Goal: Information Seeking & Learning: Learn about a topic

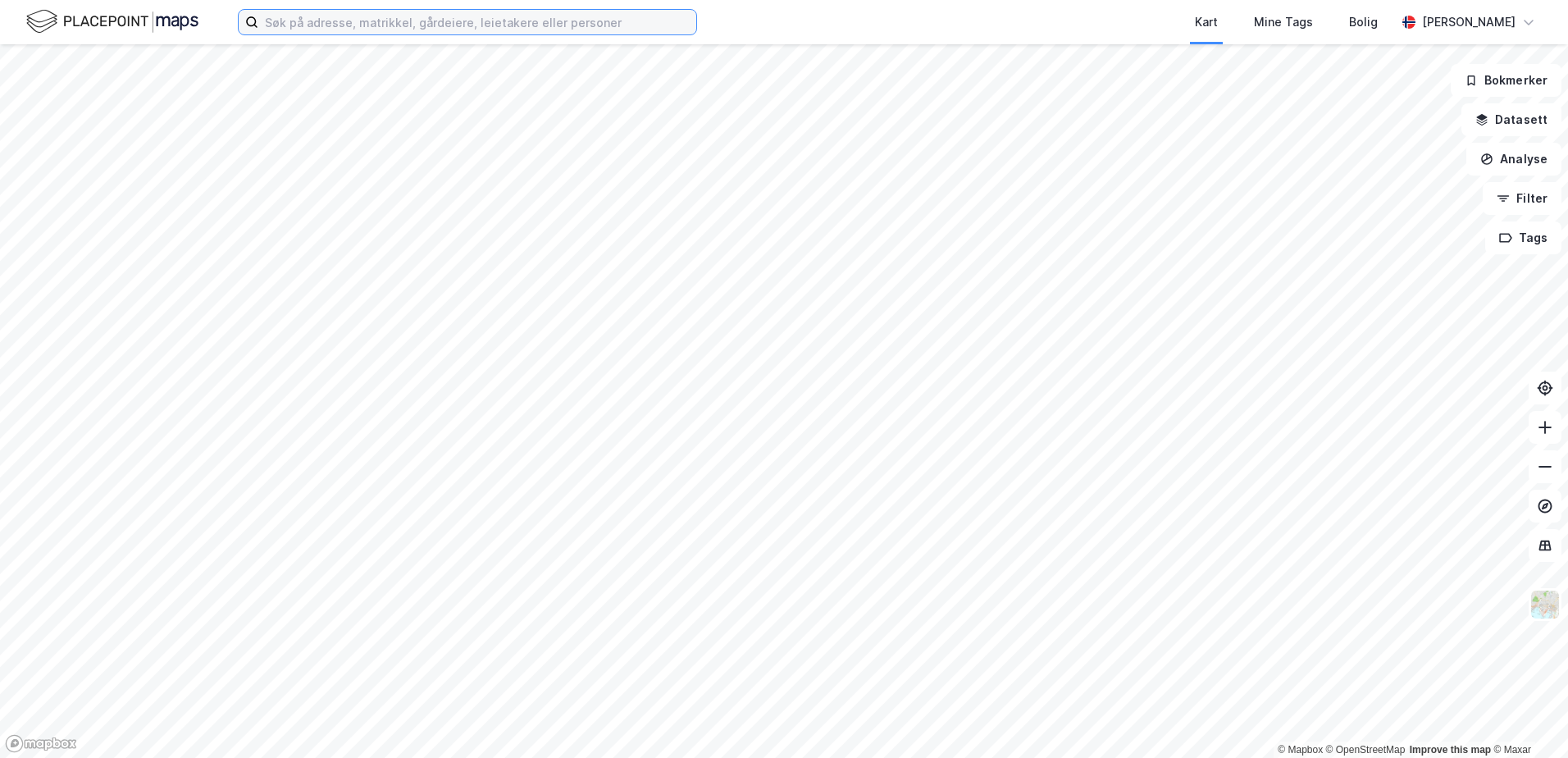
click at [283, 26] on input at bounding box center [477, 22] width 438 height 24
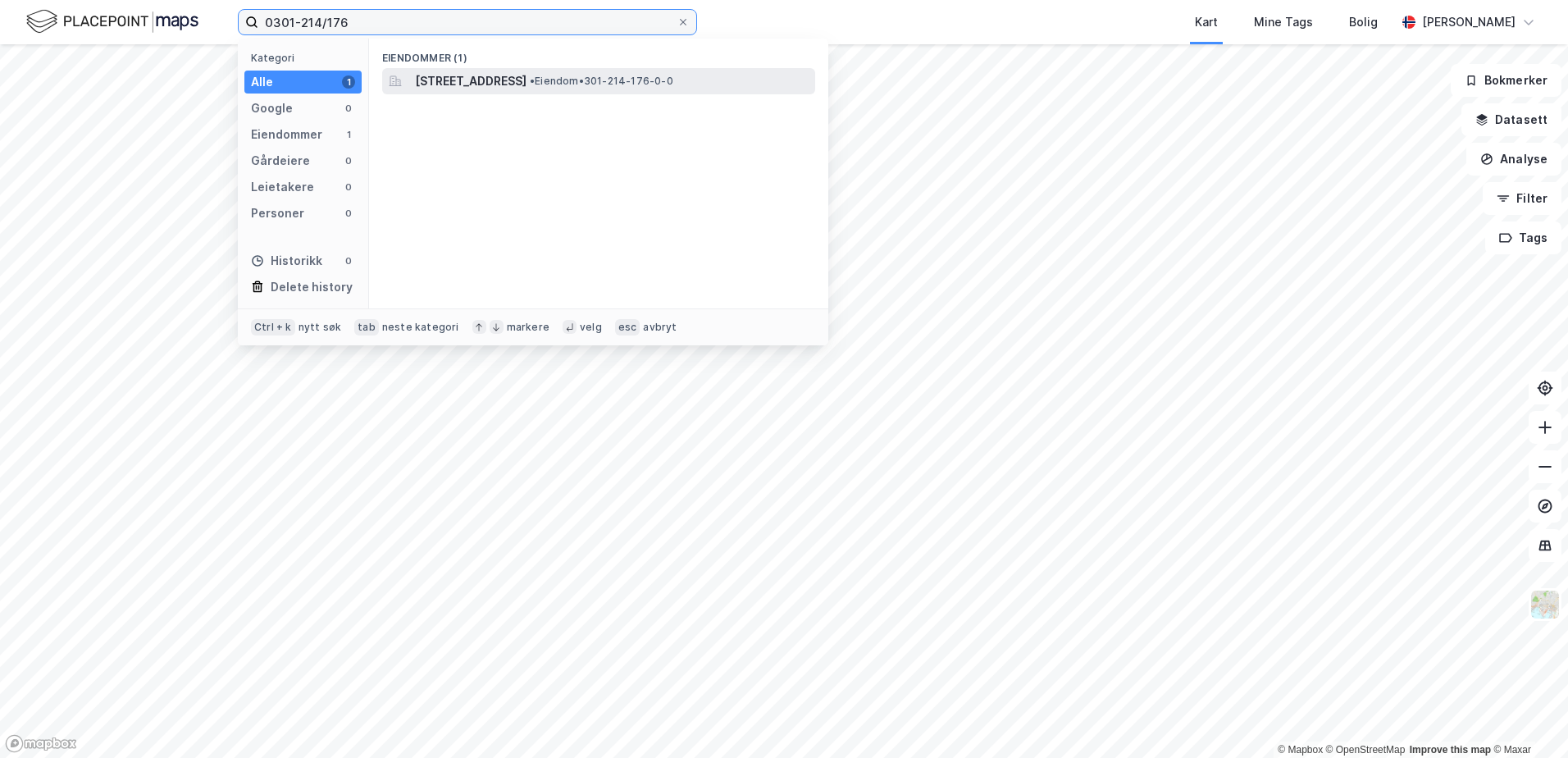
type input "0301-214/176"
click at [511, 72] on span "[STREET_ADDRESS]" at bounding box center [471, 81] width 112 height 20
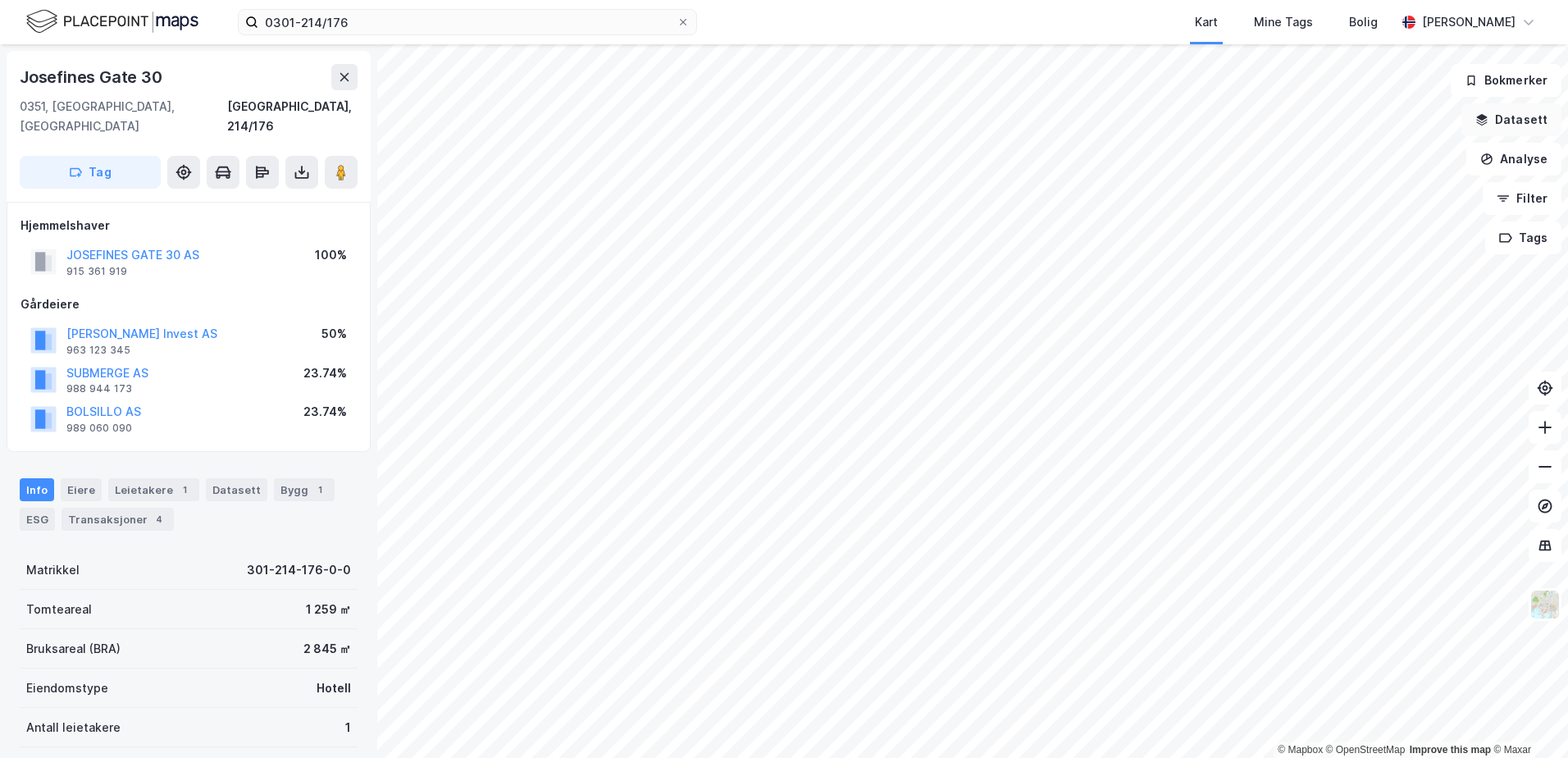
click at [1480, 117] on icon "button" at bounding box center [1482, 117] width 10 height 7
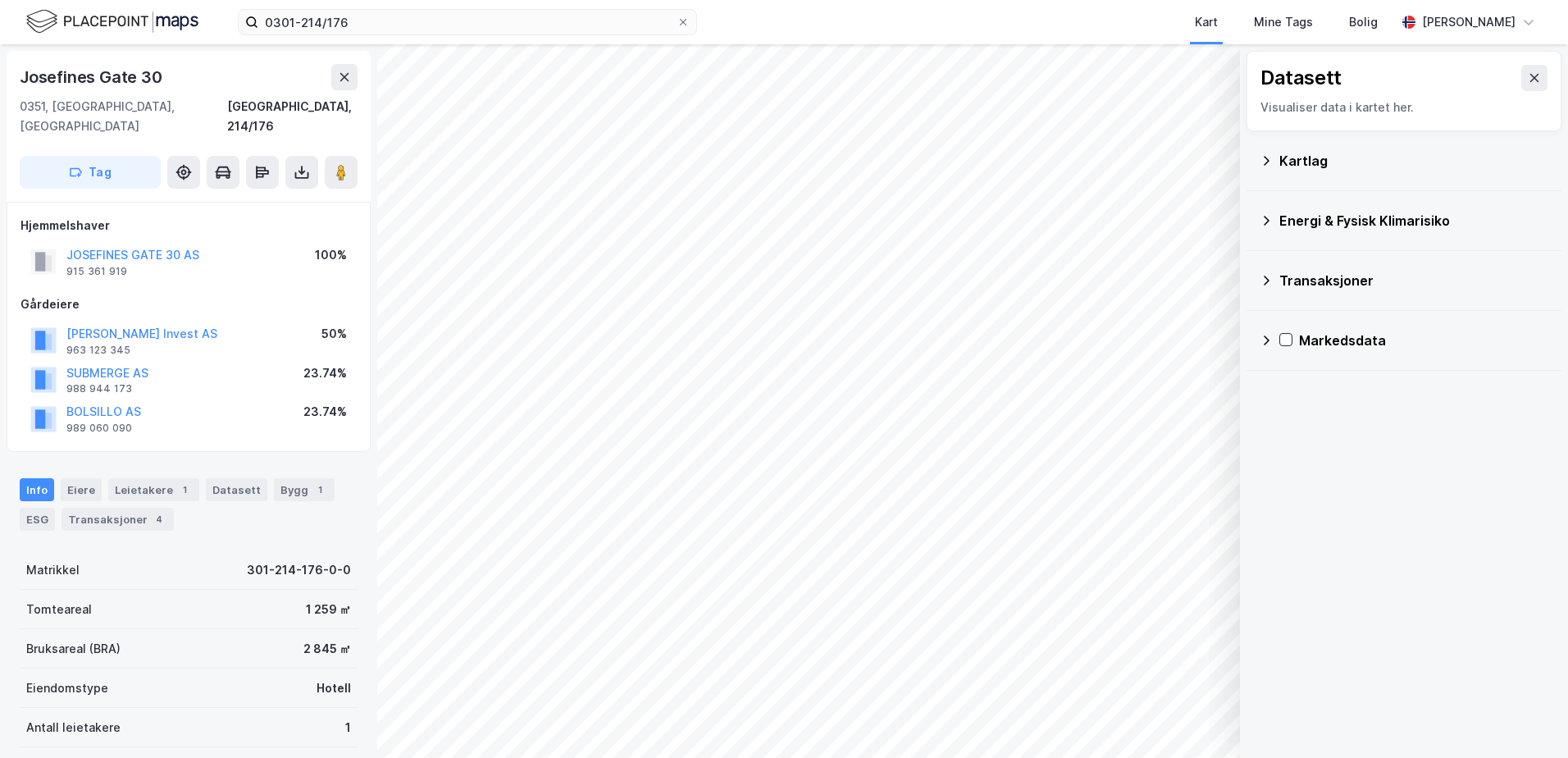
click at [1261, 160] on icon at bounding box center [1265, 160] width 13 height 13
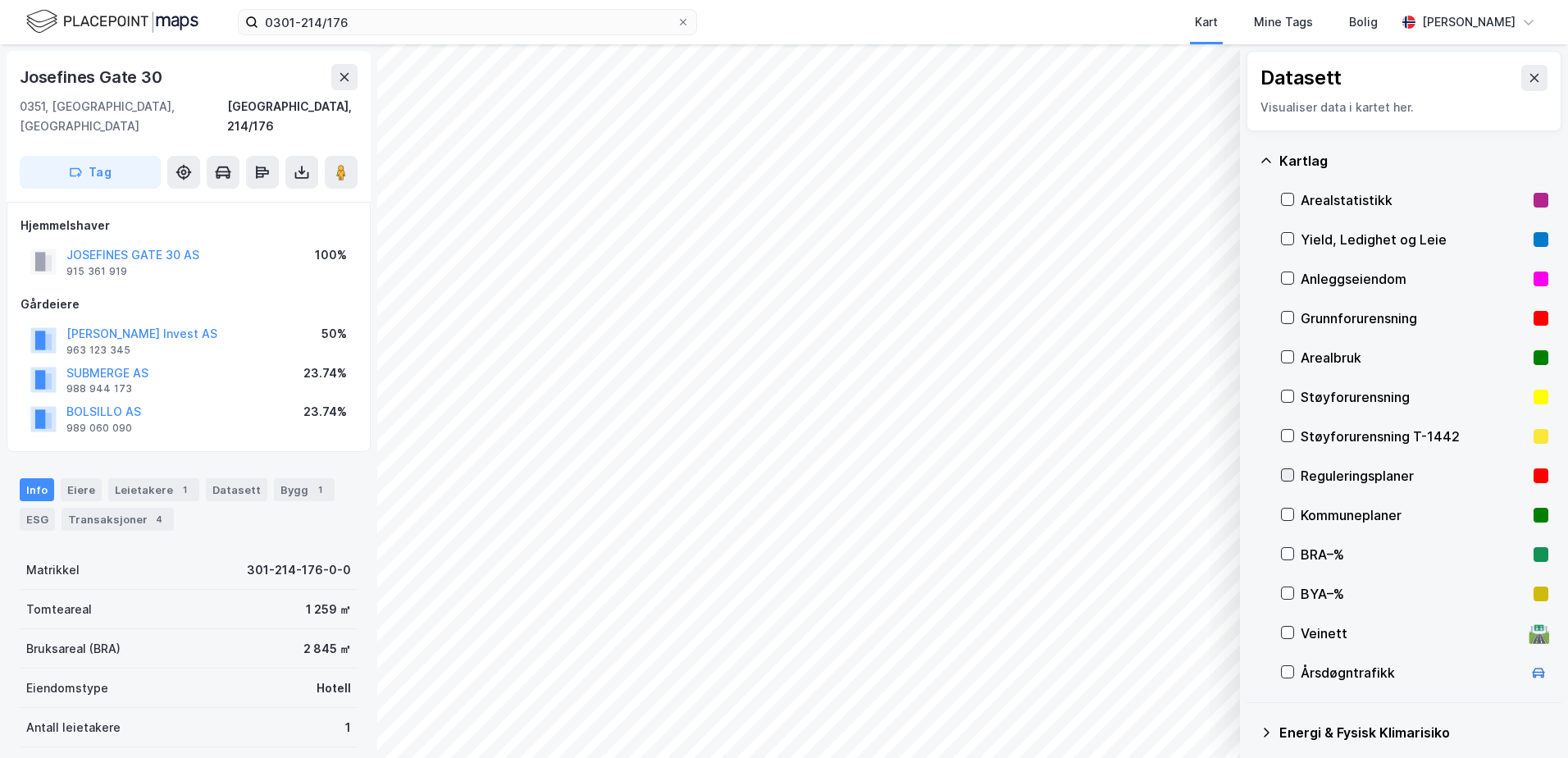
click at [1293, 476] on div at bounding box center [1287, 474] width 13 height 13
click at [1138, 715] on icon "button" at bounding box center [1143, 715] width 13 height 13
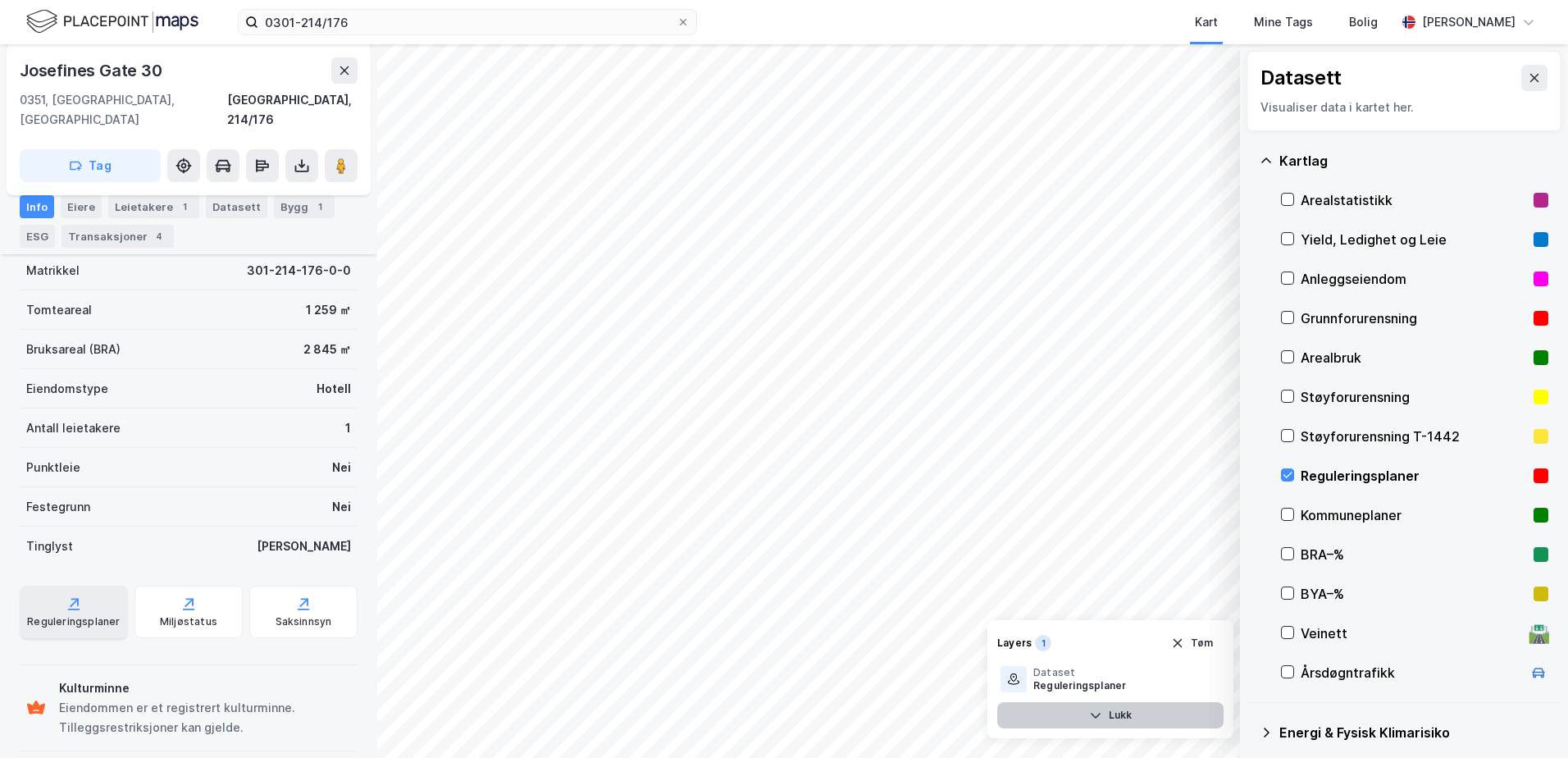
click at [73, 616] on div "Reguleringsplaner" at bounding box center [73, 622] width 93 height 13
click at [1282, 468] on div at bounding box center [1287, 474] width 13 height 13
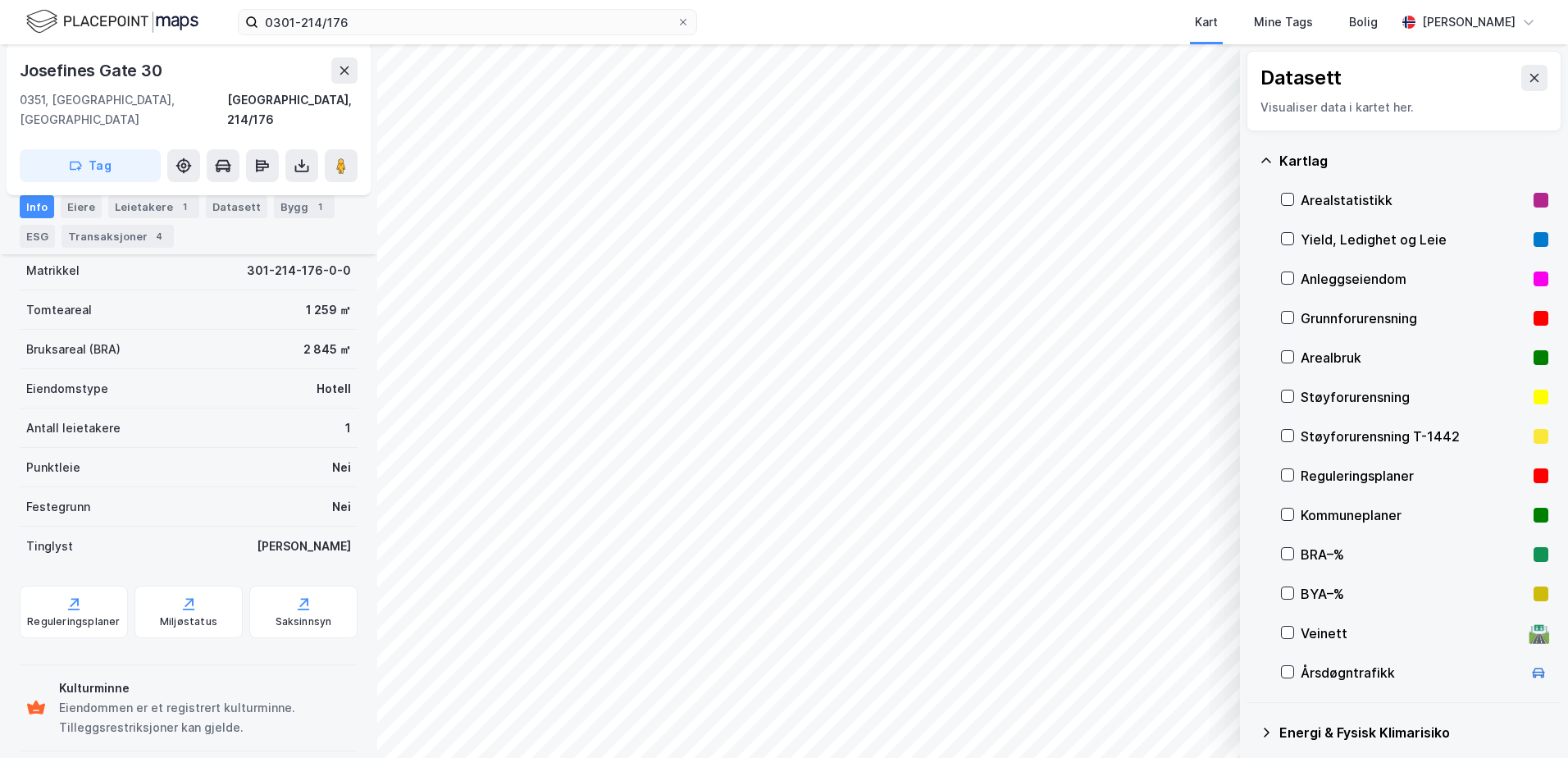
click at [1270, 160] on icon at bounding box center [1265, 160] width 13 height 13
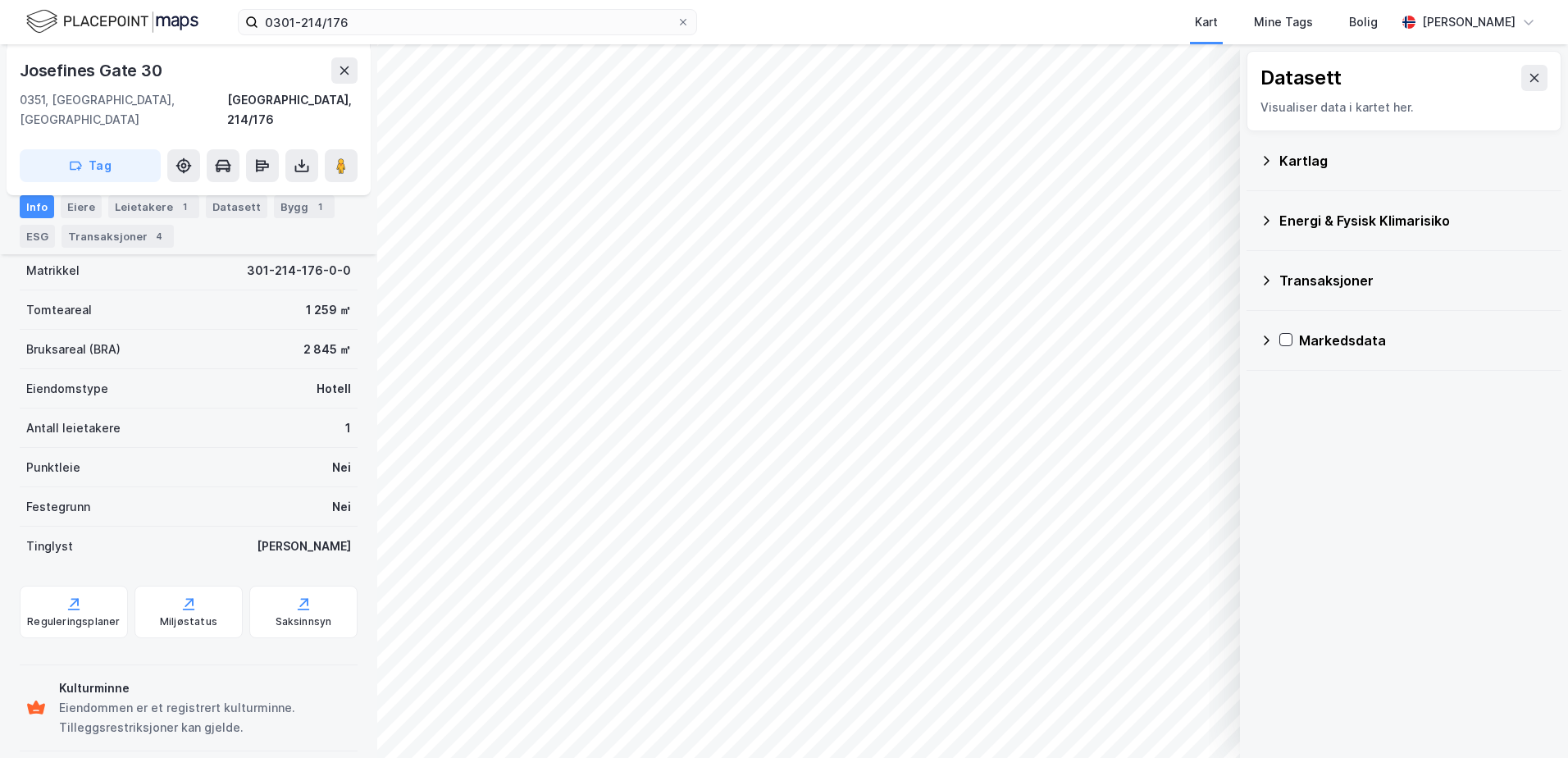
click at [1262, 215] on icon at bounding box center [1265, 220] width 13 height 13
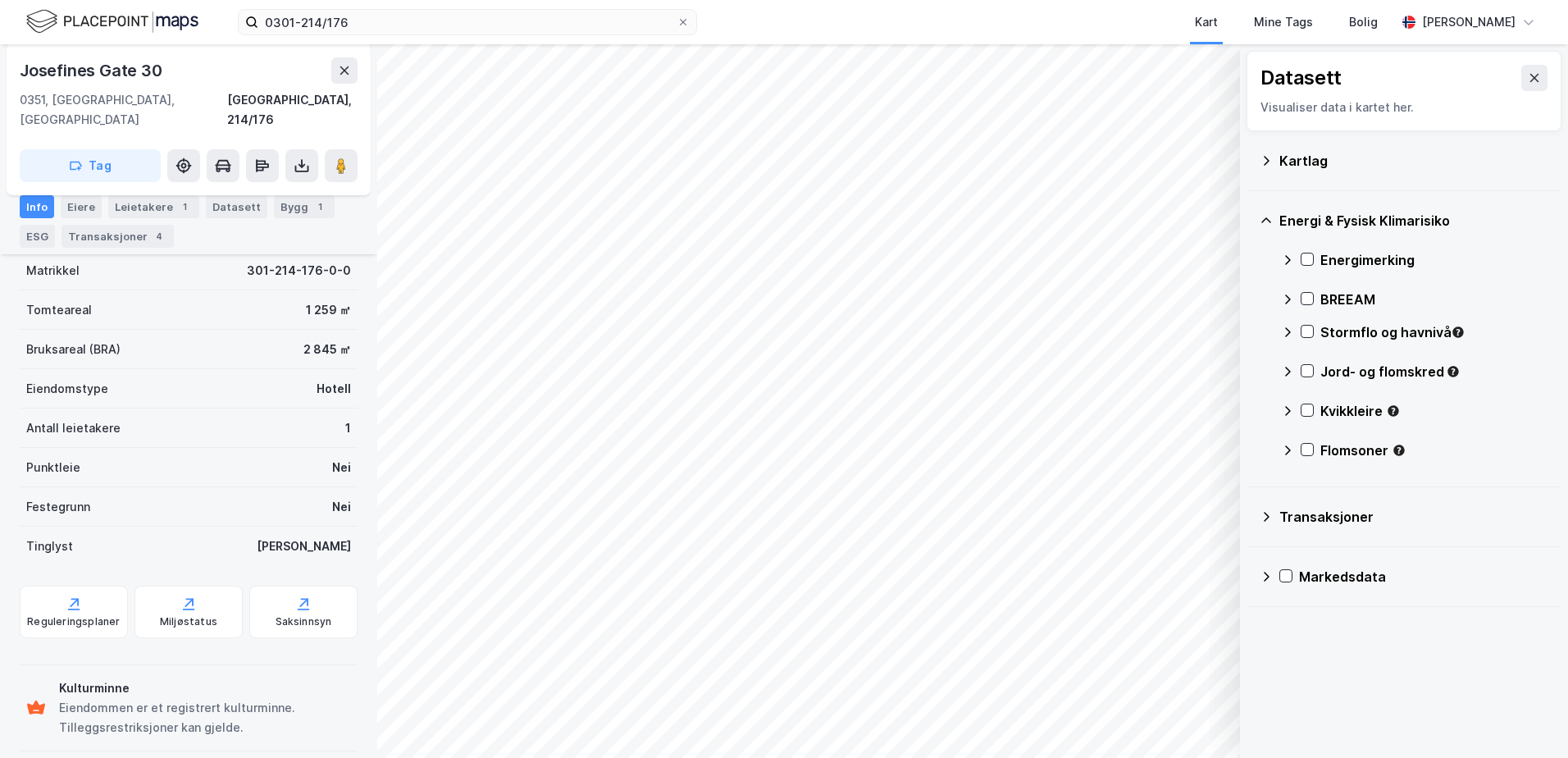
click at [1303, 251] on div "Energimerking" at bounding box center [1415, 259] width 267 height 39
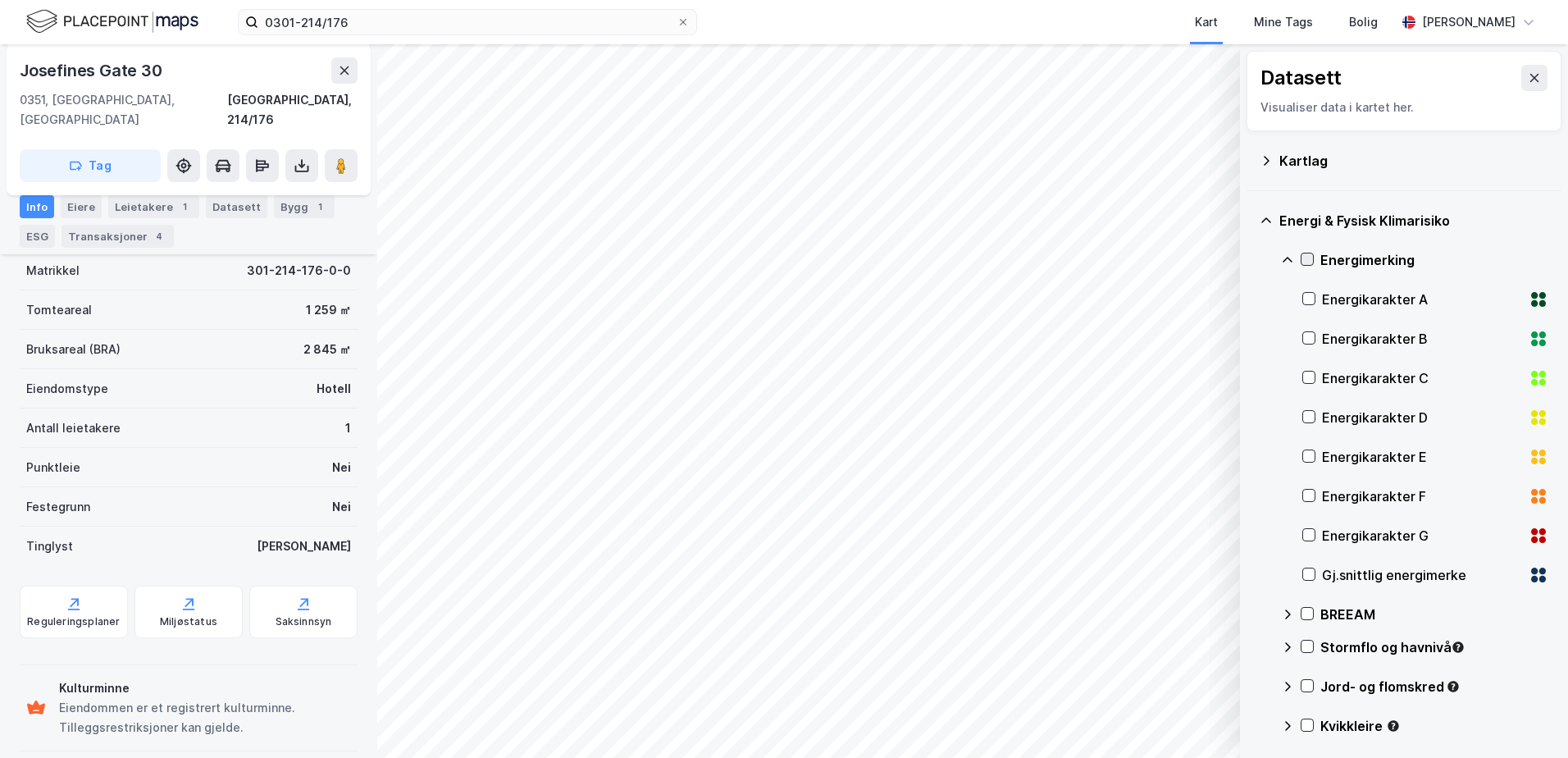
click at [1305, 254] on icon at bounding box center [1306, 258] width 11 height 11
click at [1303, 255] on icon at bounding box center [1306, 258] width 11 height 11
click at [1286, 260] on icon at bounding box center [1287, 259] width 13 height 13
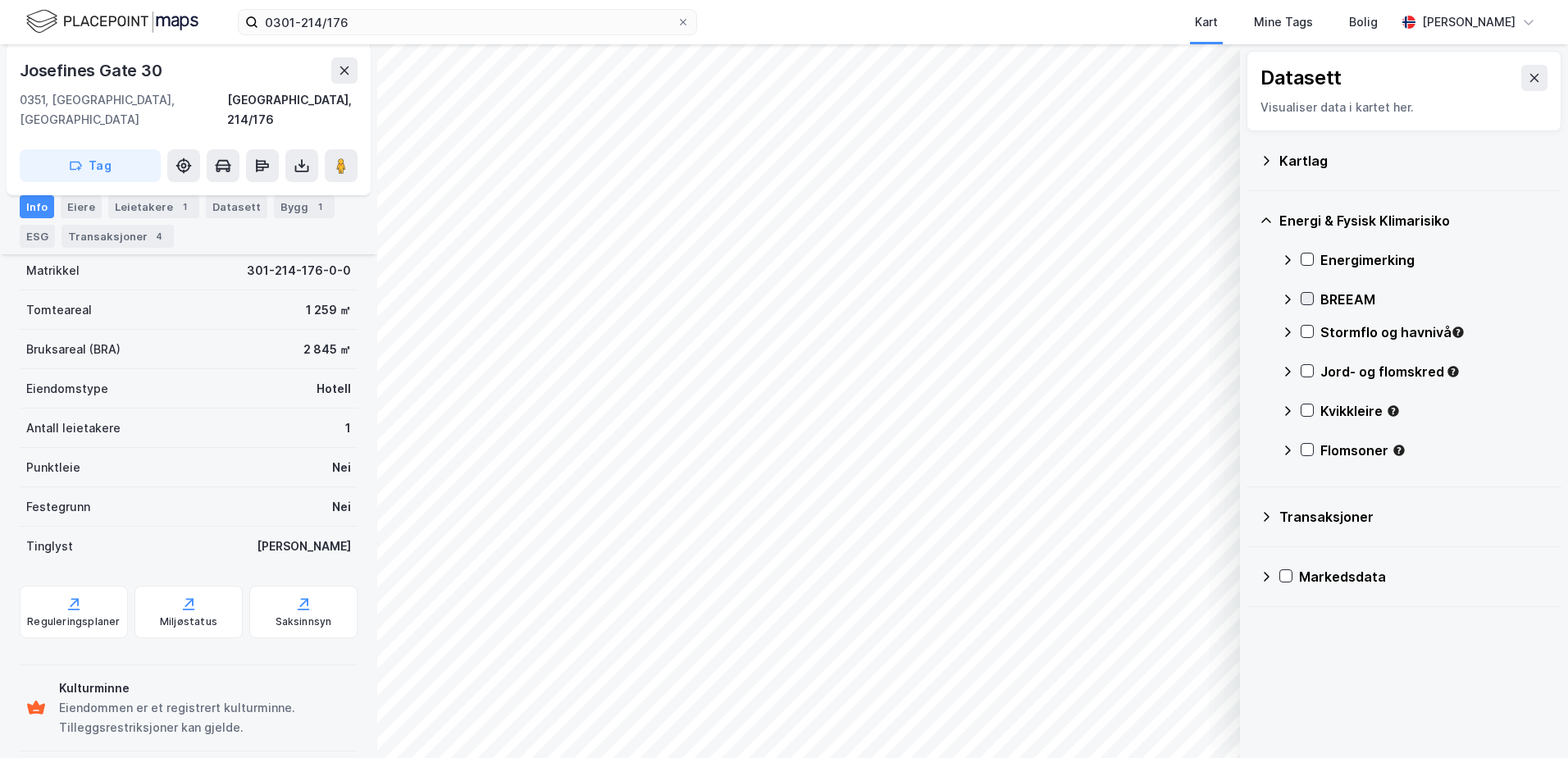
click at [1311, 298] on icon at bounding box center [1306, 298] width 11 height 11
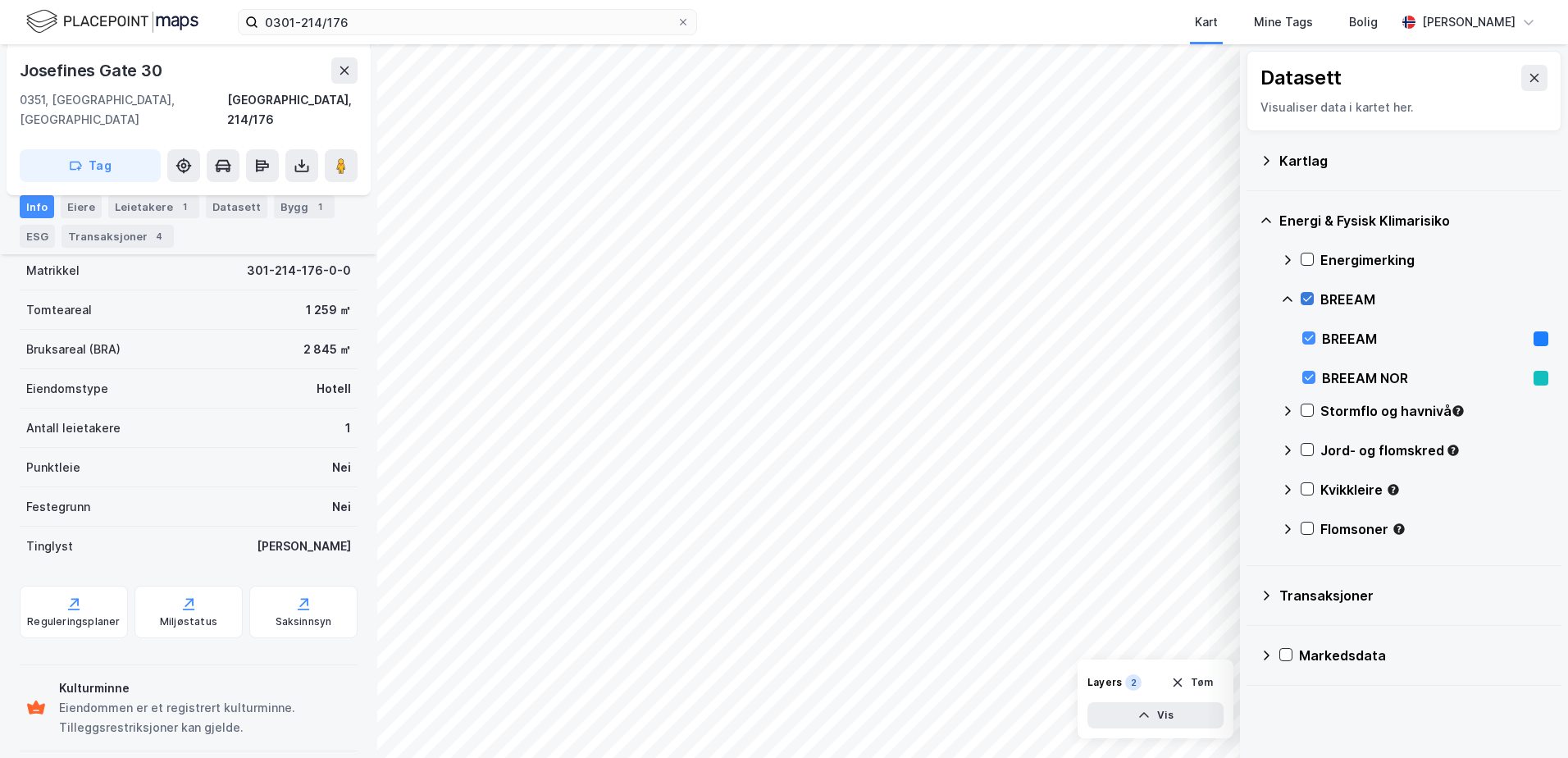
click at [1308, 297] on icon at bounding box center [1306, 298] width 11 height 11
click at [1283, 297] on icon at bounding box center [1287, 299] width 13 height 13
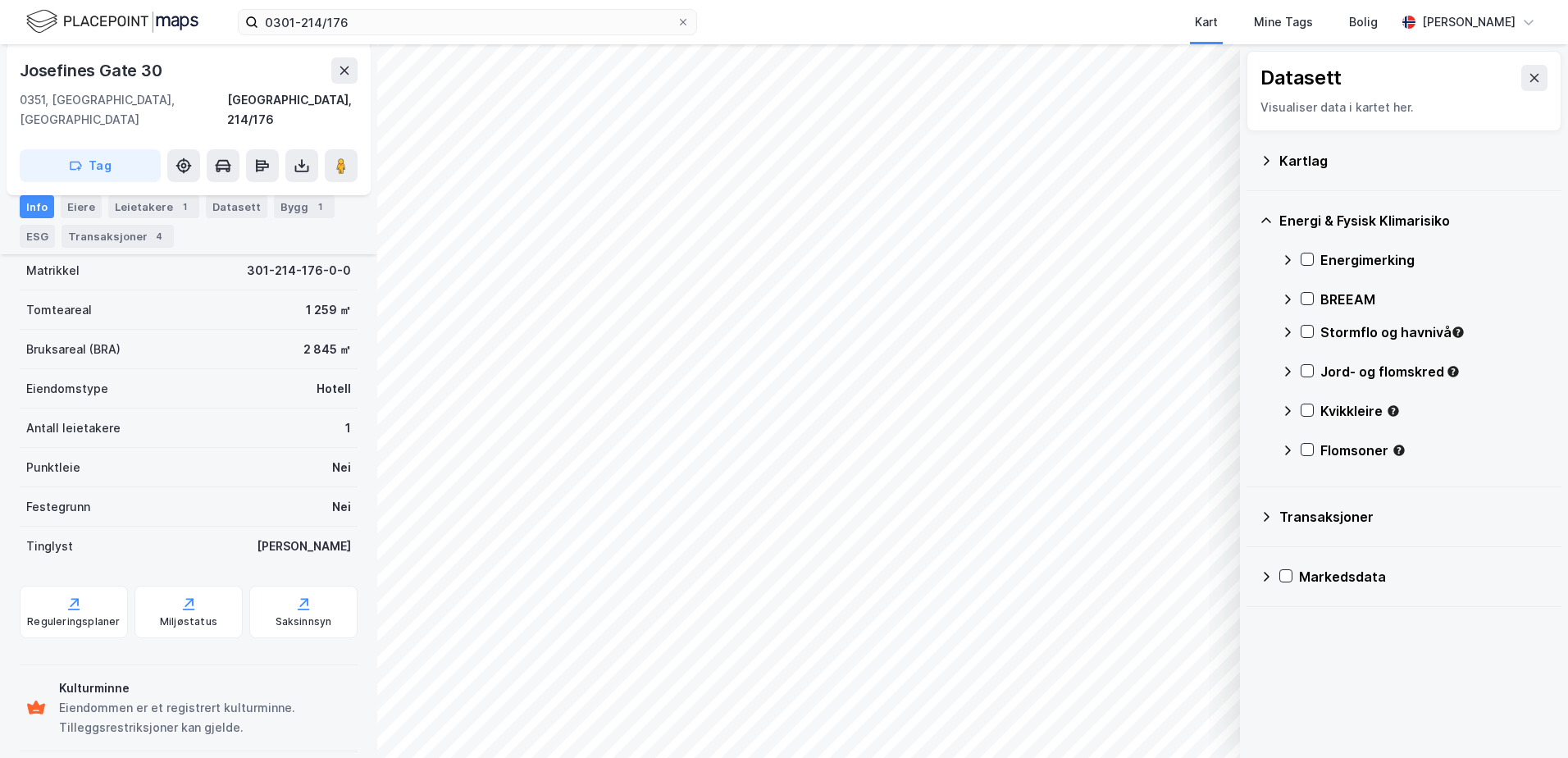
click at [1313, 337] on div "Stormflo og havnivå" at bounding box center [1415, 338] width 267 height 39
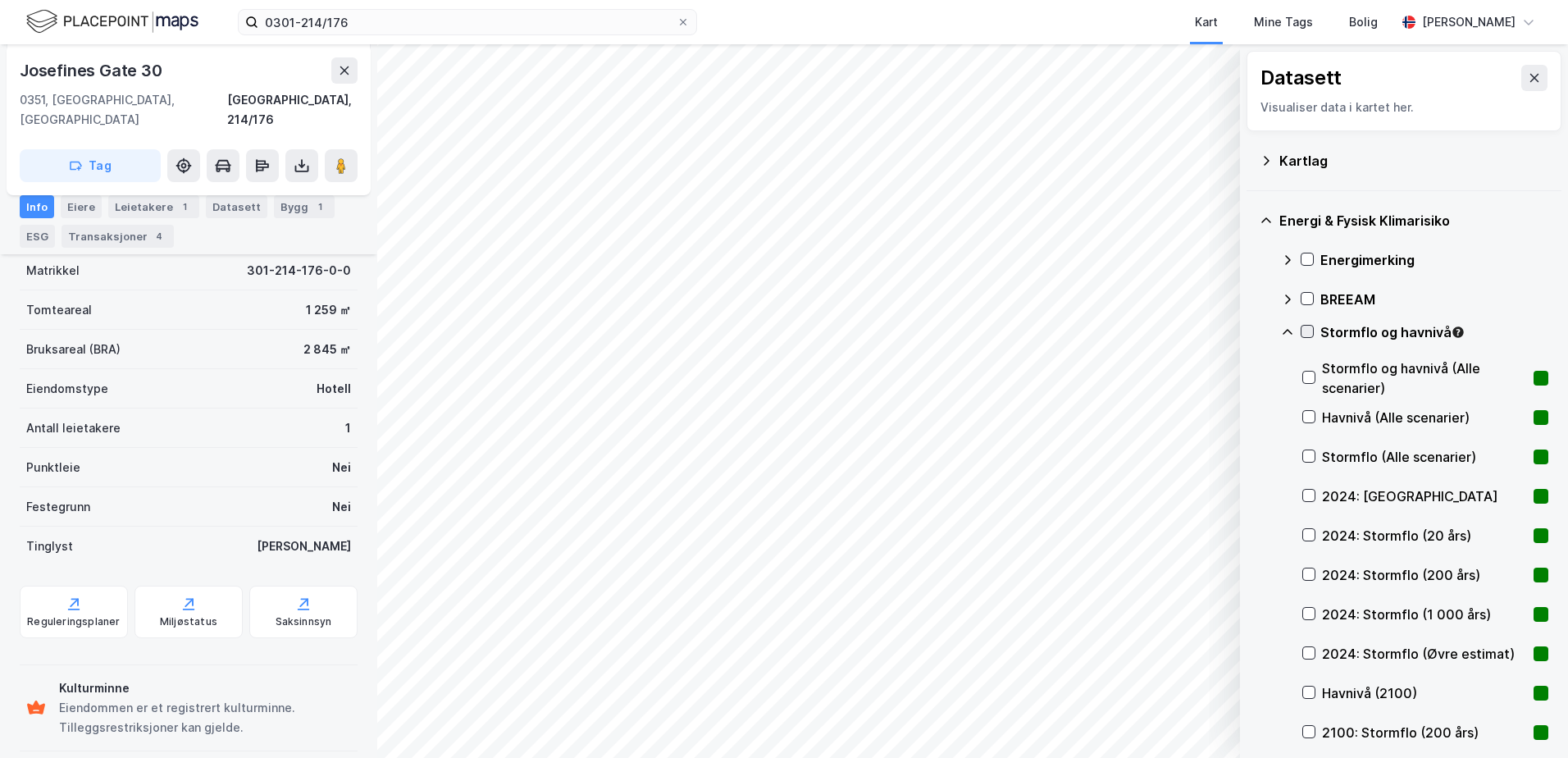
click at [1311, 330] on icon at bounding box center [1307, 331] width 9 height 6
click at [1305, 332] on icon at bounding box center [1306, 331] width 11 height 11
click at [1287, 332] on icon at bounding box center [1287, 332] width 13 height 13
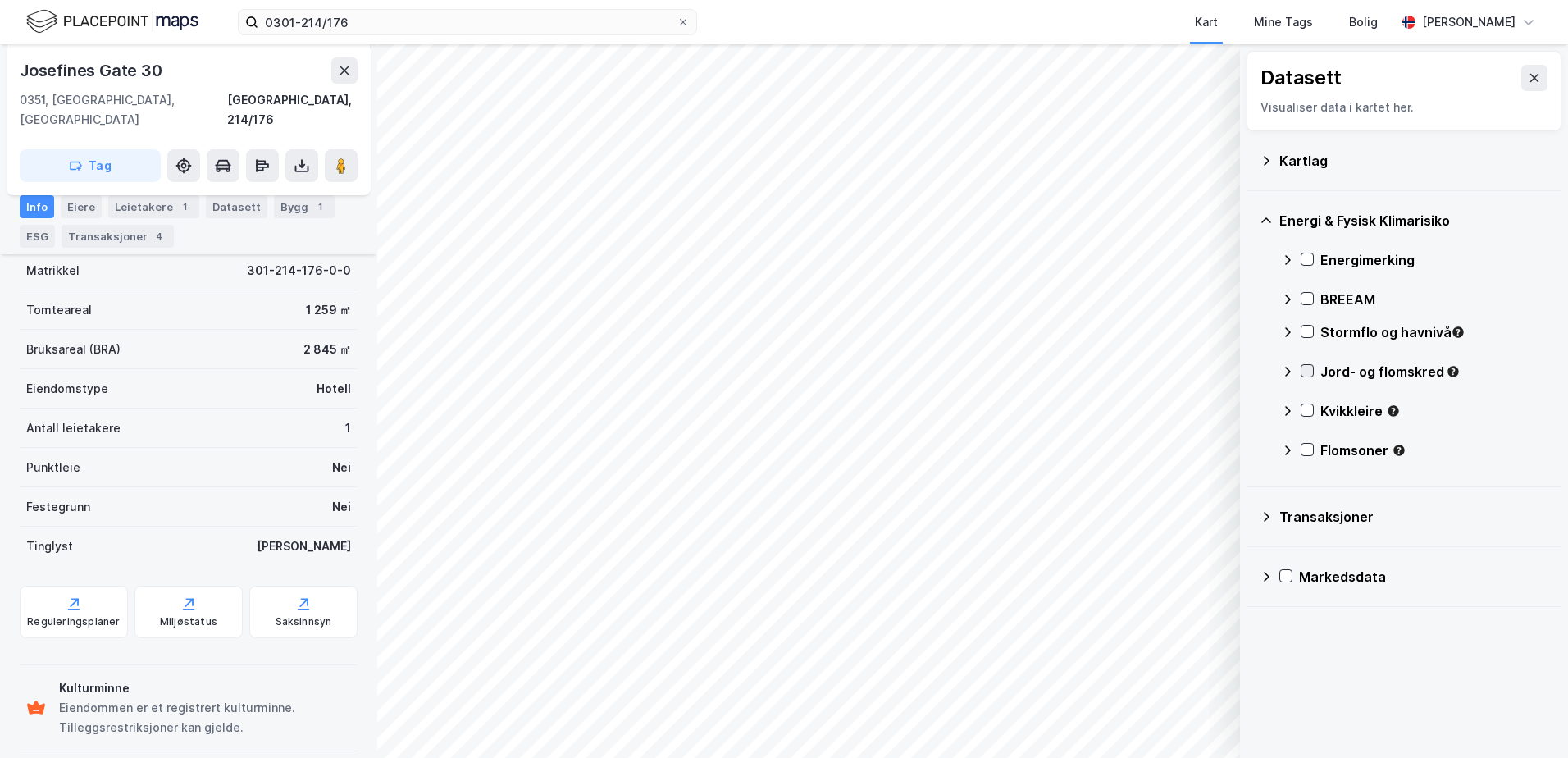
click at [1304, 373] on icon at bounding box center [1306, 370] width 11 height 11
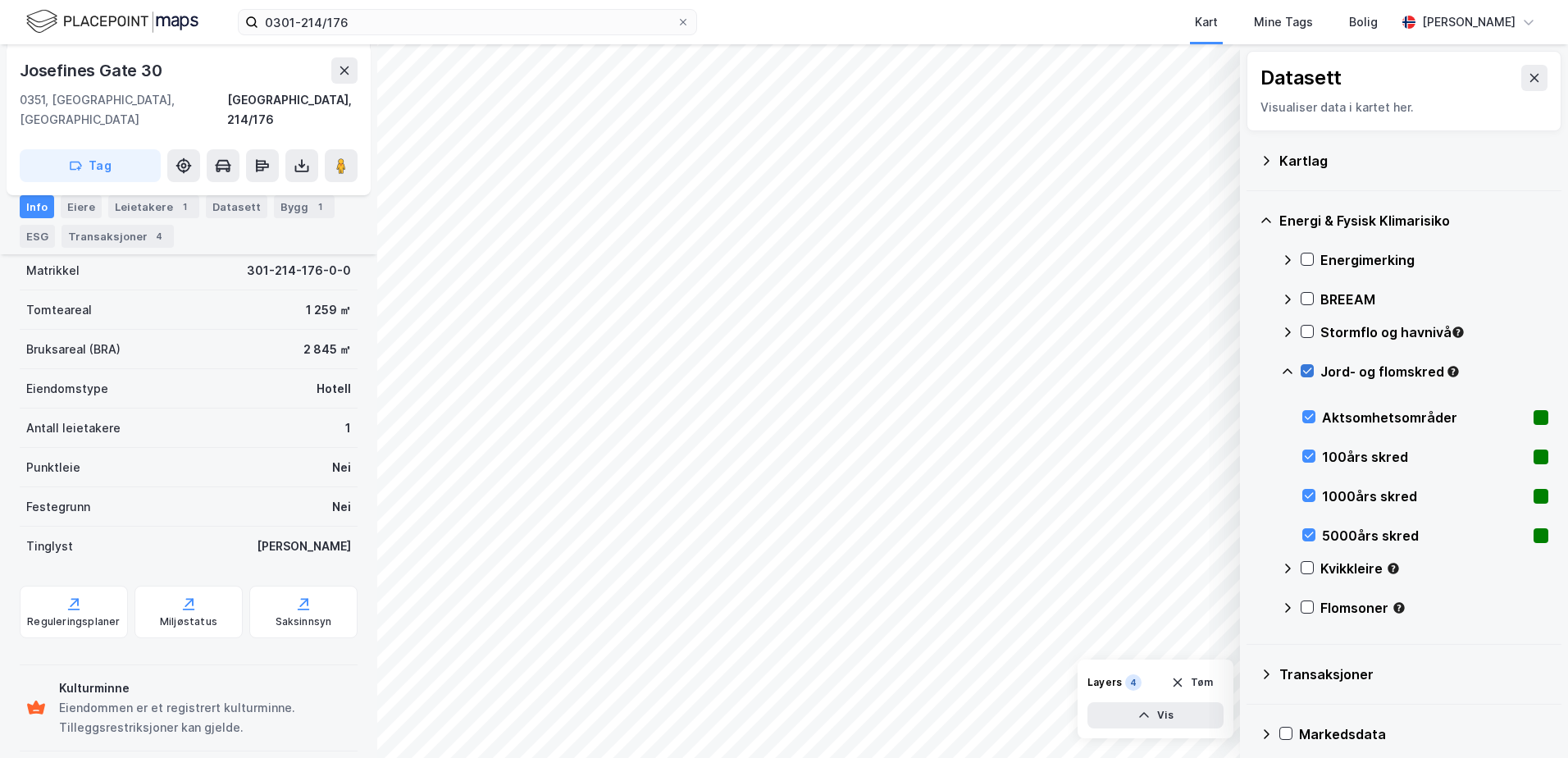
click at [1305, 373] on icon at bounding box center [1307, 371] width 9 height 6
click at [1283, 368] on icon at bounding box center [1287, 371] width 13 height 13
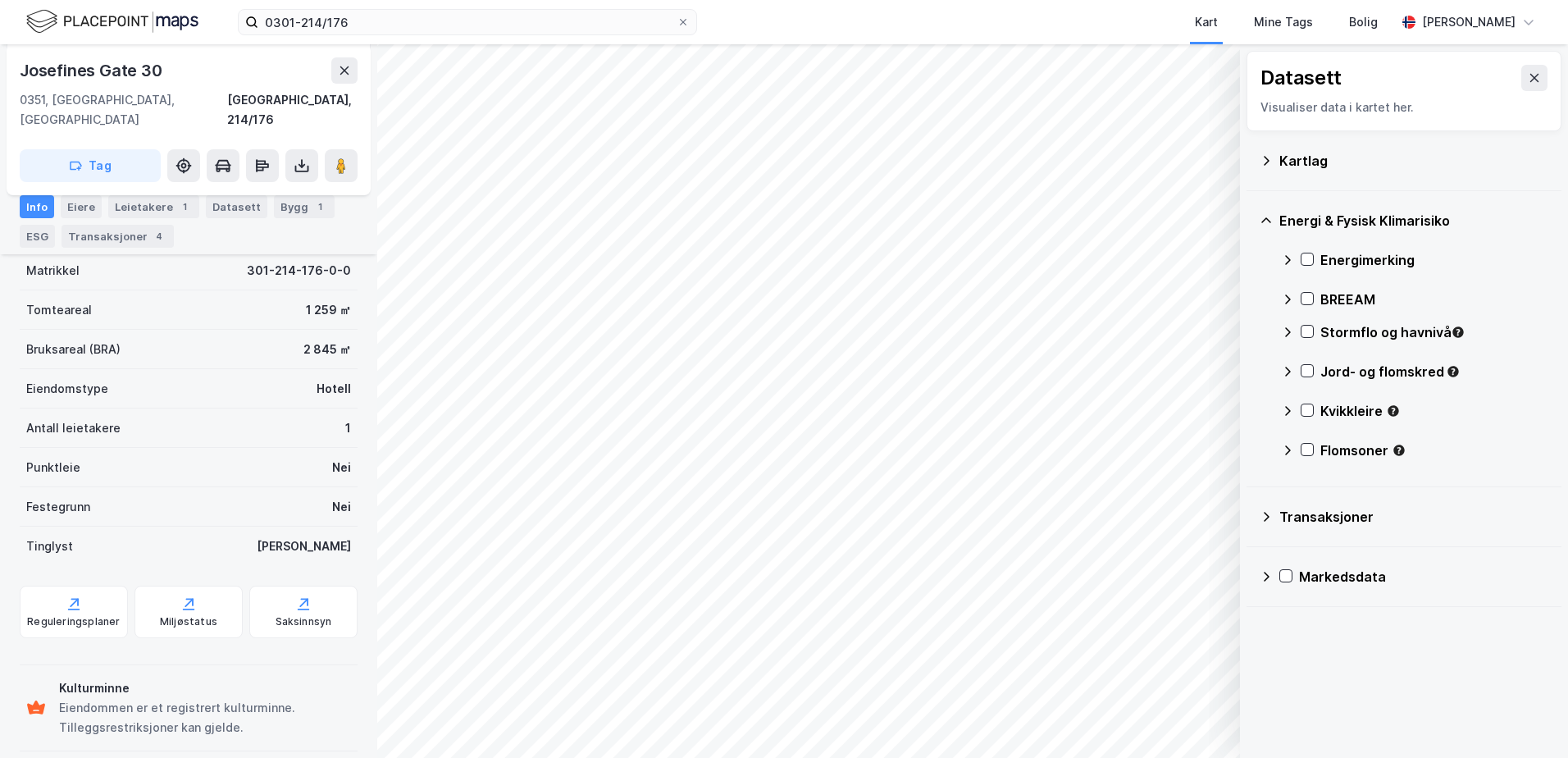
click at [1311, 402] on div "Kvikkleire" at bounding box center [1415, 417] width 267 height 39
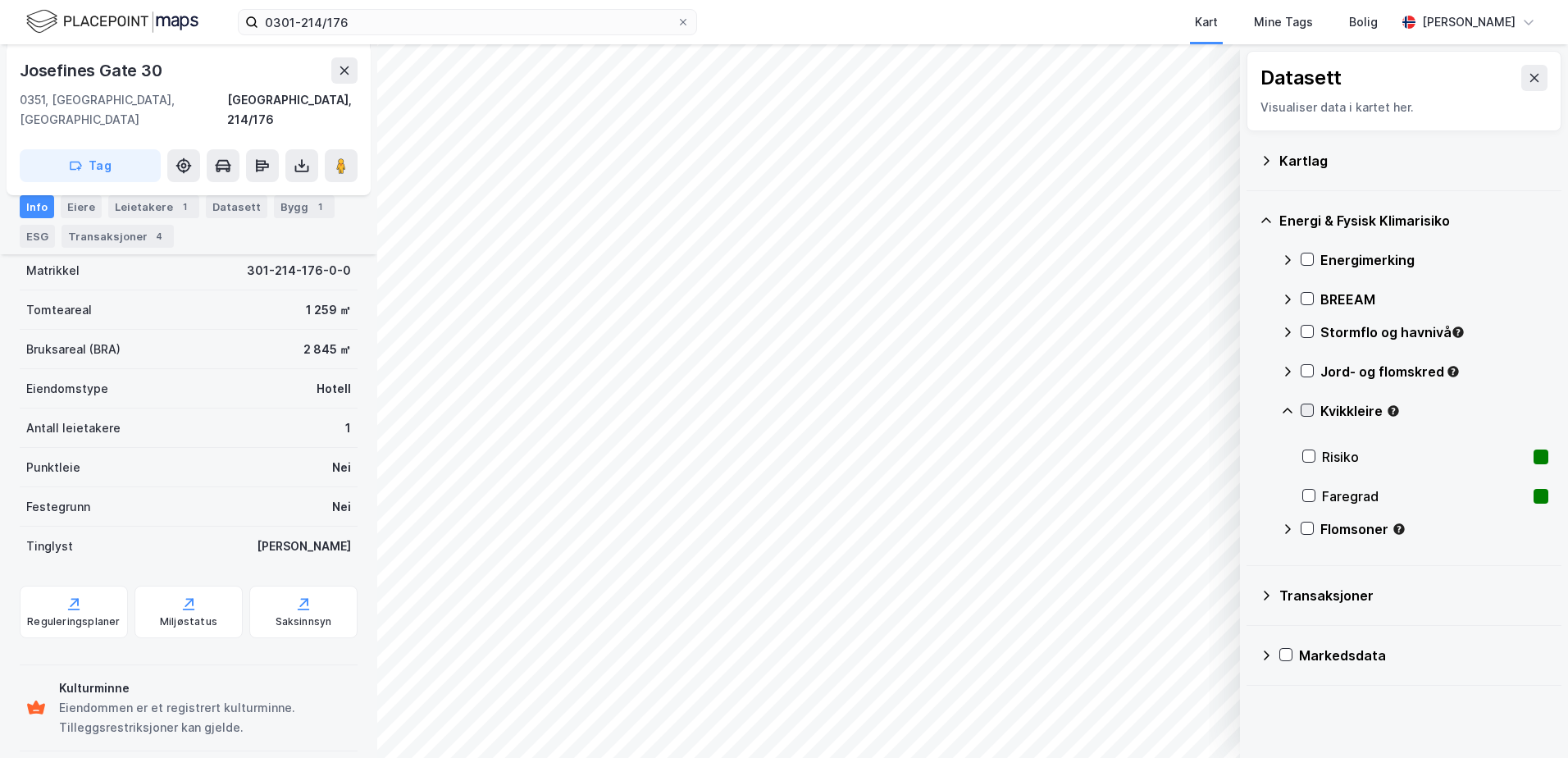
click at [1311, 407] on icon at bounding box center [1306, 409] width 11 height 11
click at [1307, 411] on icon at bounding box center [1306, 409] width 11 height 11
click at [1288, 412] on icon at bounding box center [1287, 410] width 13 height 13
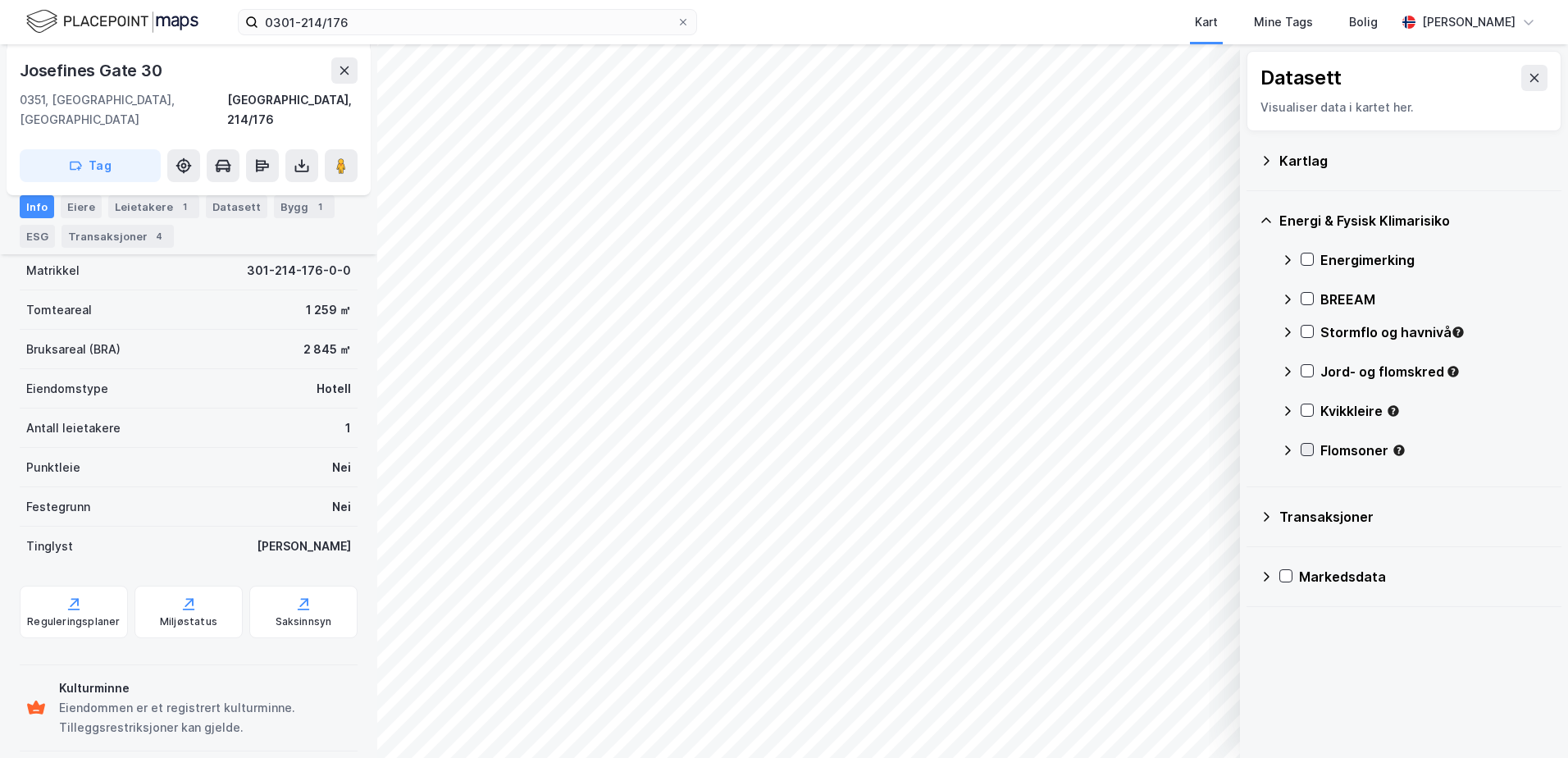
click at [1306, 451] on icon at bounding box center [1306, 449] width 11 height 11
